Goal: Transaction & Acquisition: Obtain resource

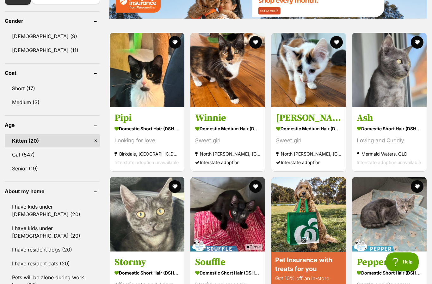
scroll to position [384, 0]
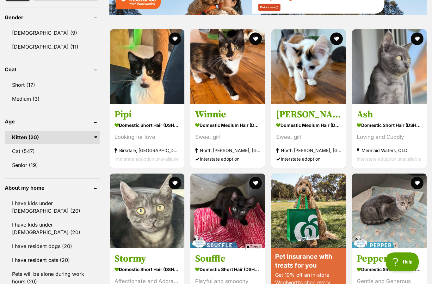
click at [33, 45] on link "[DEMOGRAPHIC_DATA] (11)" at bounding box center [52, 46] width 95 height 13
click at [32, 46] on link "Female (11)" at bounding box center [52, 46] width 95 height 13
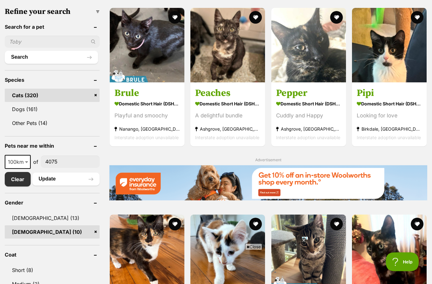
scroll to position [198, 0]
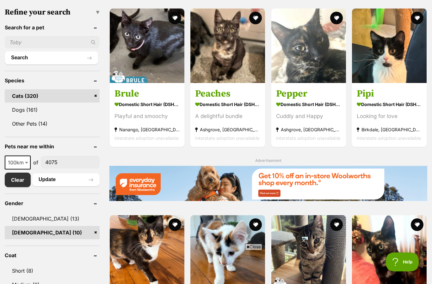
click at [164, 60] on img at bounding box center [147, 46] width 75 height 75
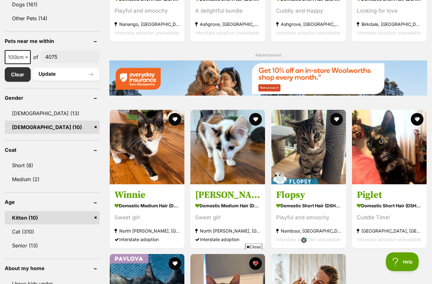
scroll to position [304, 0]
click at [231, 195] on h3 "Callie" at bounding box center [227, 195] width 65 height 12
click at [230, 189] on h3 "Callie" at bounding box center [227, 195] width 65 height 12
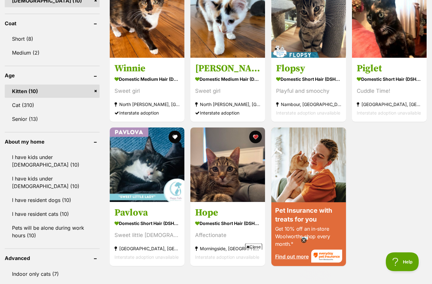
scroll to position [430, 0]
click at [166, 54] on img at bounding box center [147, 20] width 75 height 75
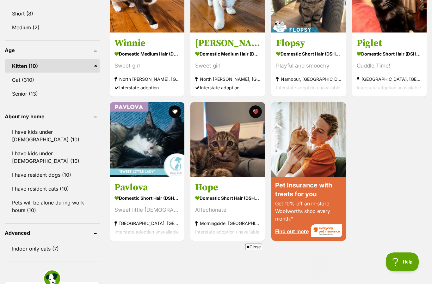
click at [236, 202] on section "Domestic Short Hair (DSH) Cat Affectionate Morningside, QLD Interstate adoption…" at bounding box center [227, 215] width 65 height 43
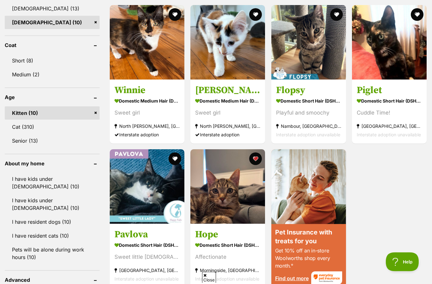
scroll to position [409, 0]
click at [228, 105] on section "Domestic Medium Hair (DMH) Cat Sweet girl North Maclean, QLD Interstate adoption" at bounding box center [227, 117] width 65 height 43
click at [224, 112] on div "Sweet girl" at bounding box center [227, 112] width 65 height 9
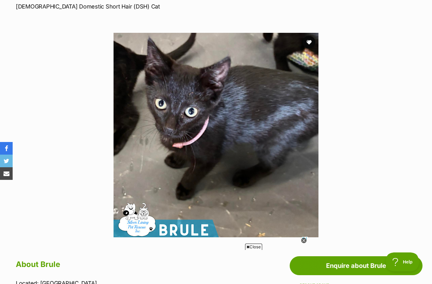
click at [229, 160] on img at bounding box center [215, 135] width 205 height 205
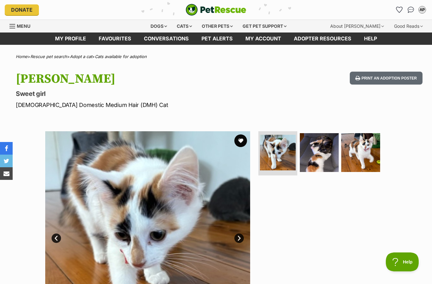
click at [318, 163] on img at bounding box center [319, 152] width 39 height 39
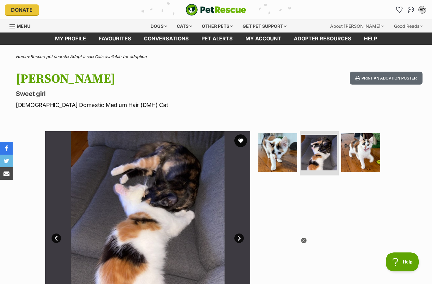
click at [271, 157] on img at bounding box center [277, 152] width 39 height 39
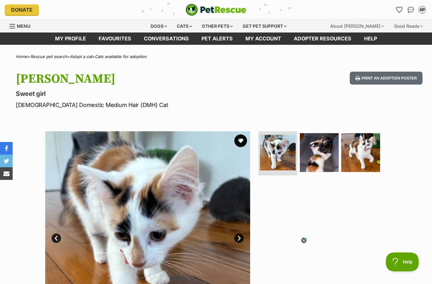
click at [323, 216] on div at bounding box center [322, 233] width 130 height 205
click at [303, 242] on icon at bounding box center [303, 240] width 5 height 5
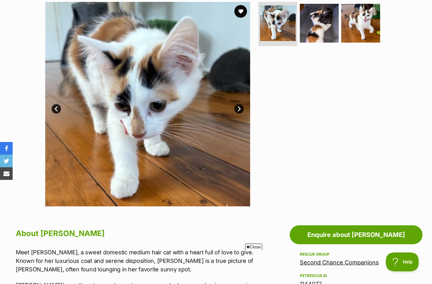
scroll to position [155, 0]
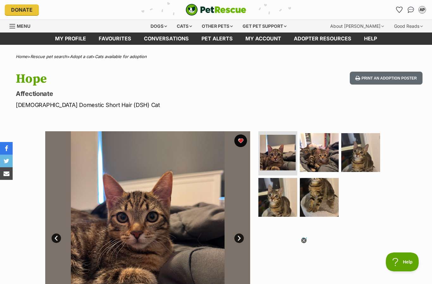
click at [349, 162] on img at bounding box center [360, 152] width 39 height 39
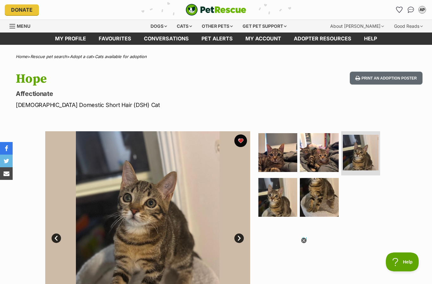
click at [321, 201] on img at bounding box center [319, 197] width 39 height 39
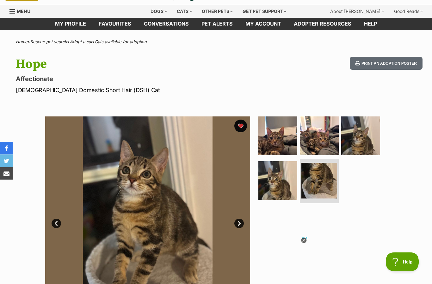
scroll to position [16, 0]
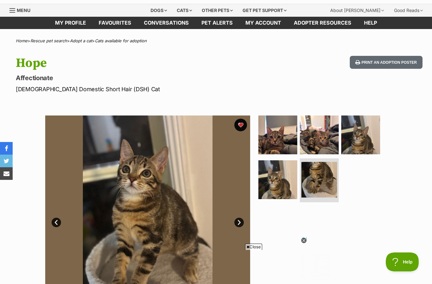
click at [326, 146] on img at bounding box center [319, 135] width 39 height 39
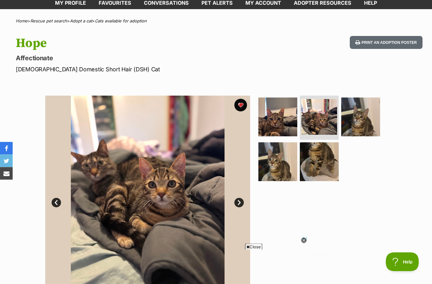
scroll to position [36, 0]
click at [366, 125] on img at bounding box center [360, 117] width 39 height 39
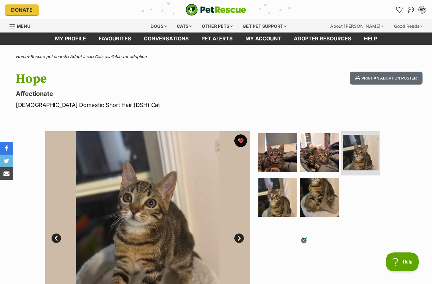
scroll to position [5, 0]
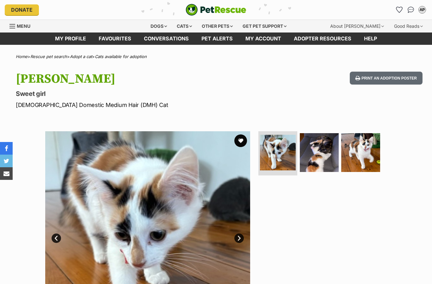
click at [371, 155] on img at bounding box center [360, 152] width 39 height 39
